Goal: Task Accomplishment & Management: Manage account settings

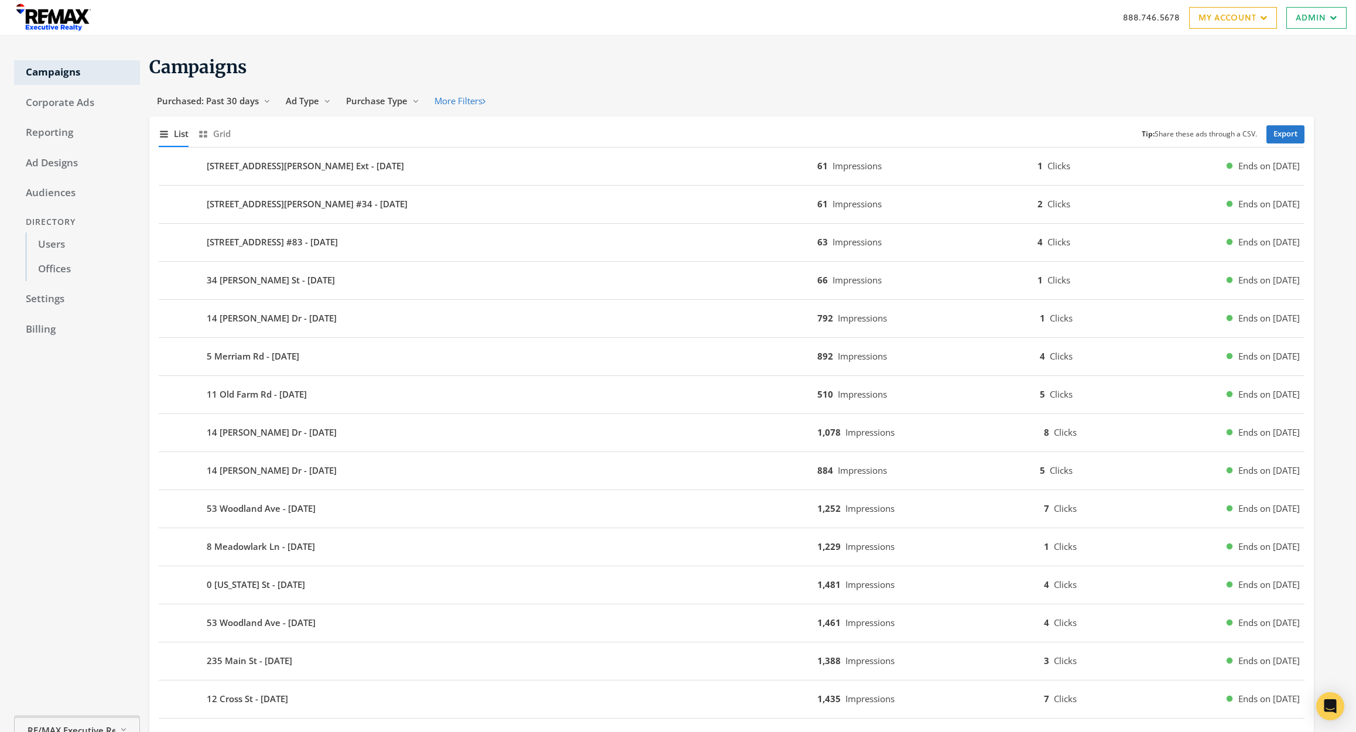
click at [81, 725] on span "RE/MAX Executive Realty" at bounding box center [72, 729] width 88 height 13
click at [70, 525] on input "Search Magnifying Glass" at bounding box center [103, 529] width 163 height 15
type input "cros"
click at [94, 693] on span "CrossCountry Mortgage" at bounding box center [74, 695] width 100 height 12
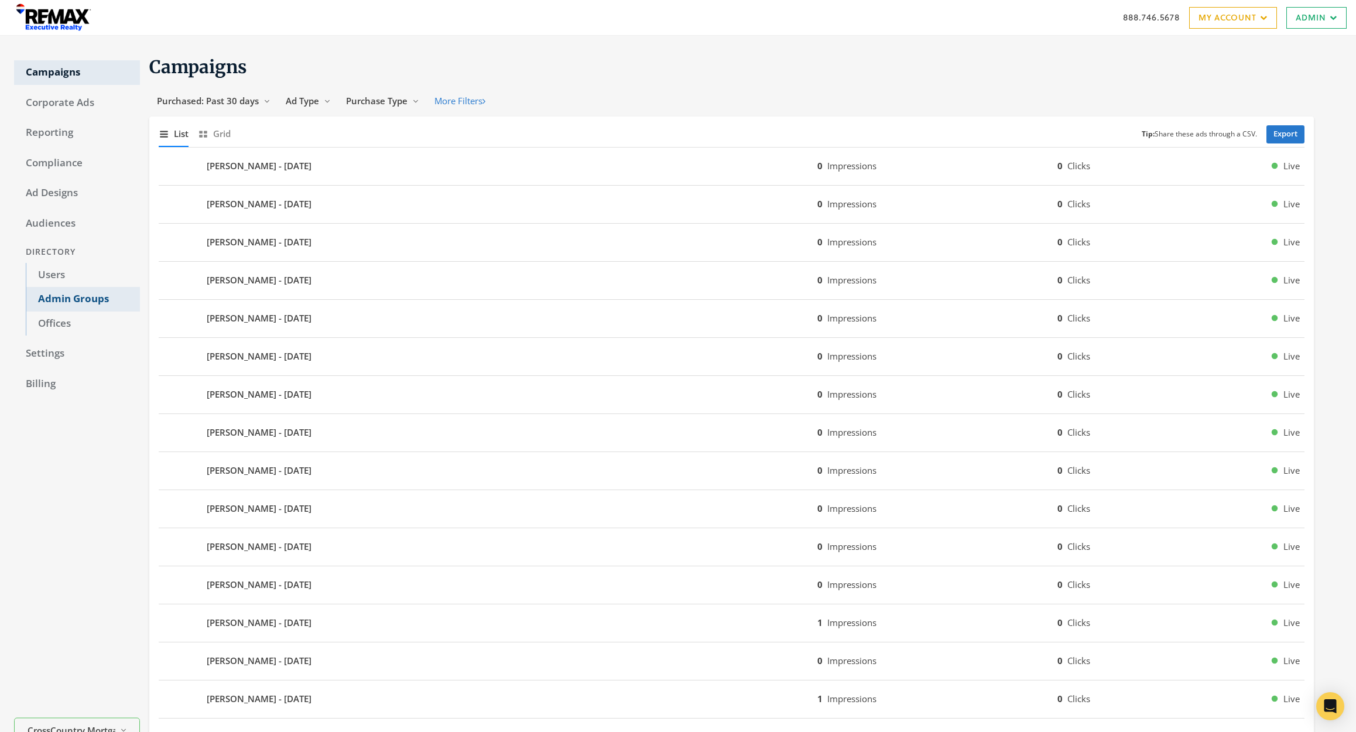
click at [92, 301] on link "Admin Groups" at bounding box center [83, 299] width 114 height 25
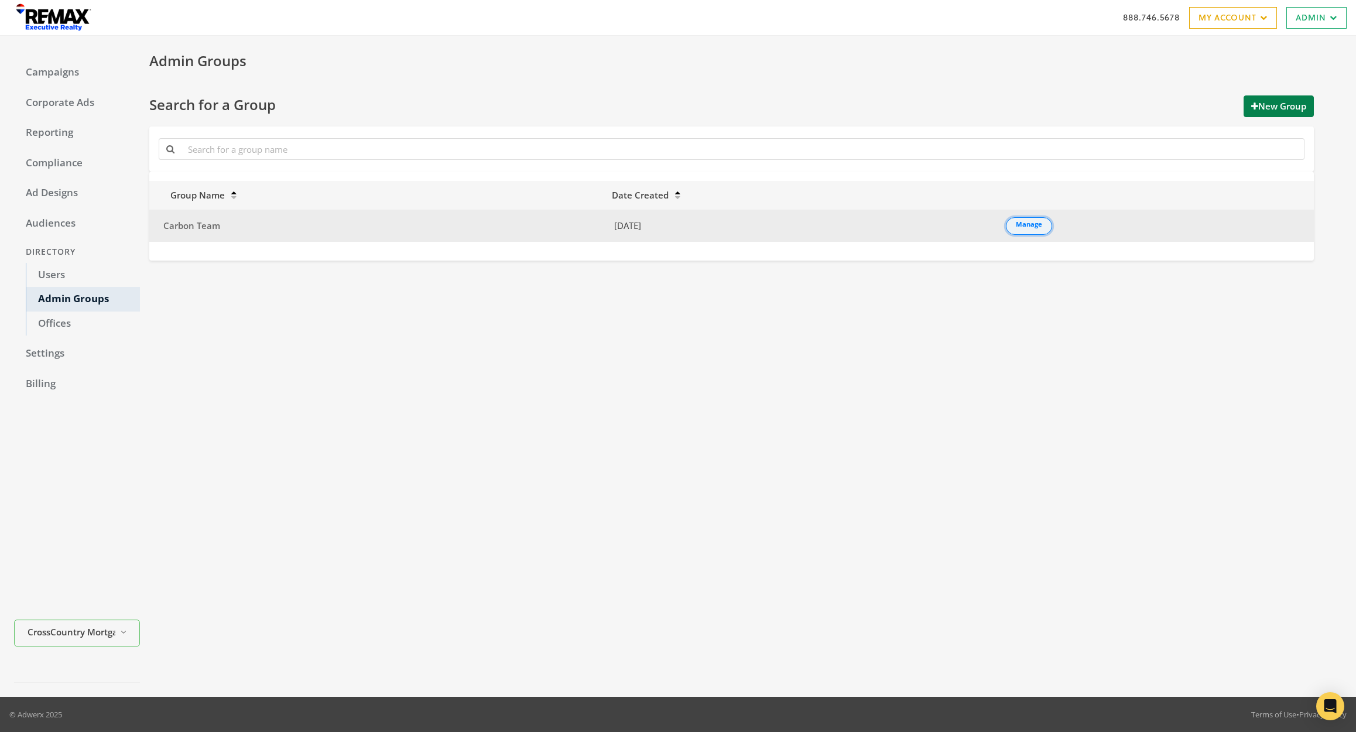
click at [1028, 223] on link "Manage" at bounding box center [1029, 226] width 46 height 18
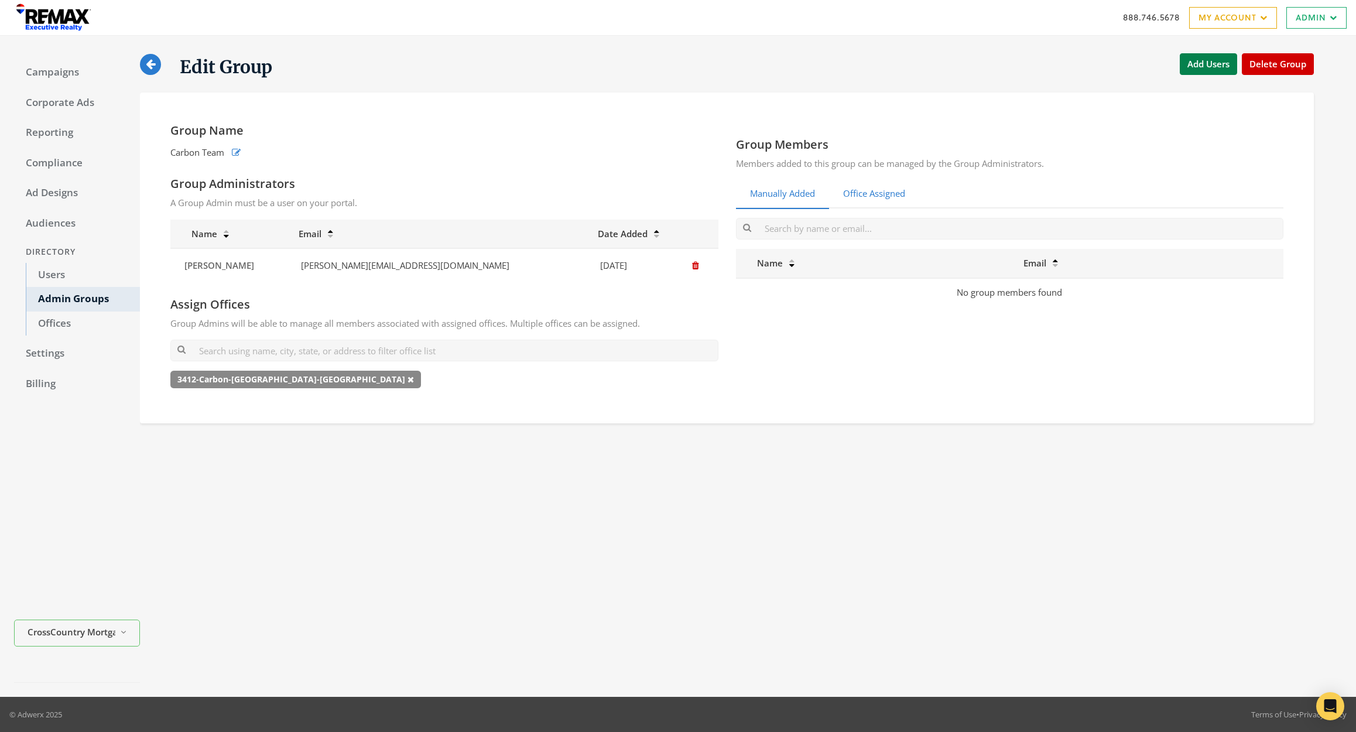
click at [887, 195] on link "Office Assigned" at bounding box center [874, 194] width 90 height 29
